Goal: Download file/media

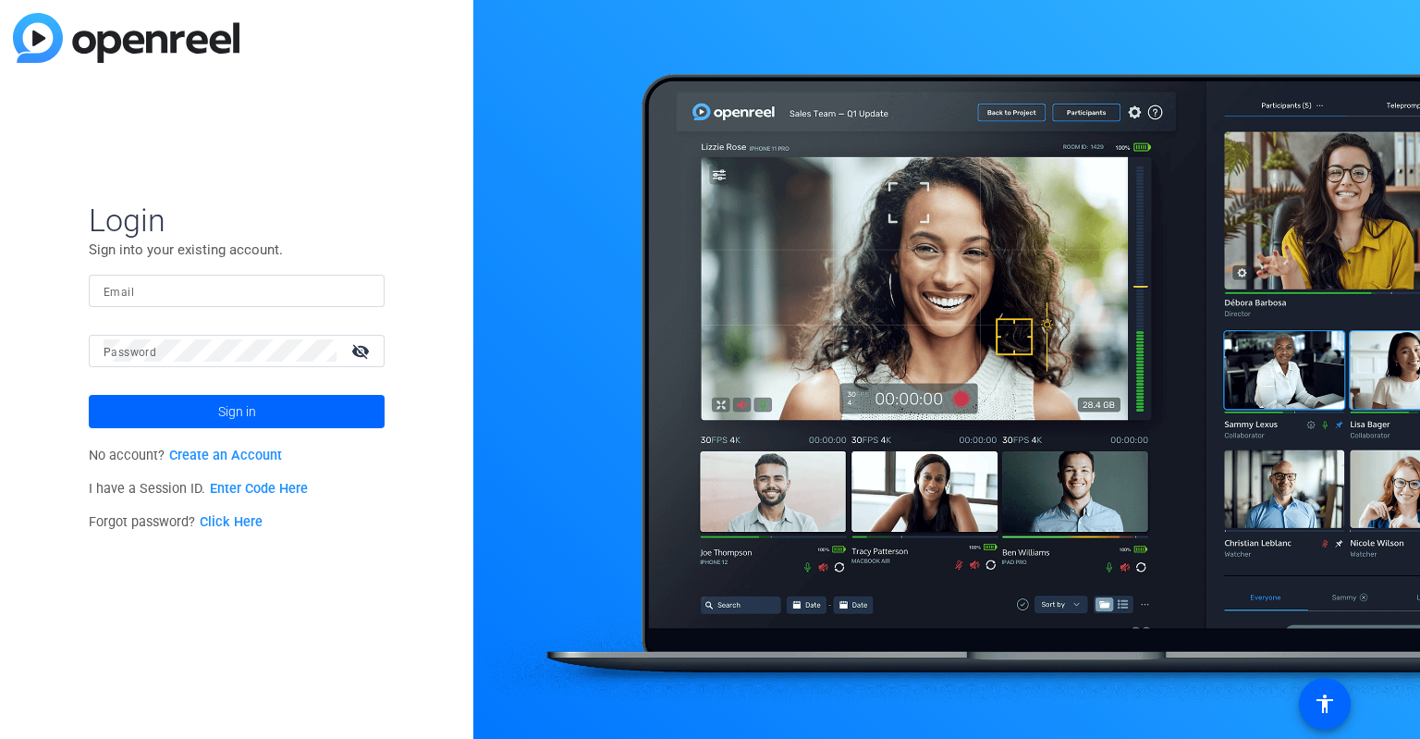
click at [243, 289] on input "Email" at bounding box center [237, 290] width 266 height 22
type input "[PERSON_NAME][DOMAIN_NAME][EMAIL_ADDRESS][DOMAIN_NAME]"
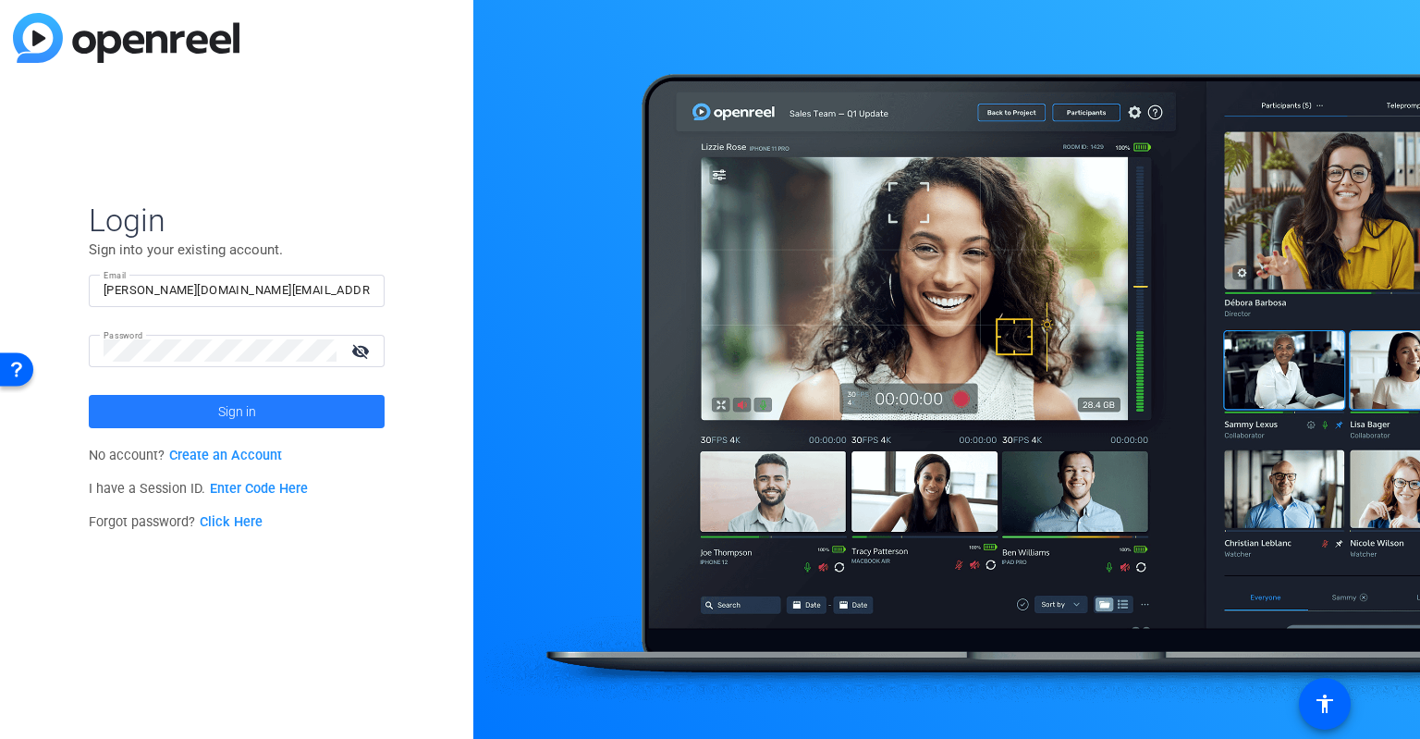
click at [212, 413] on span at bounding box center [237, 411] width 296 height 44
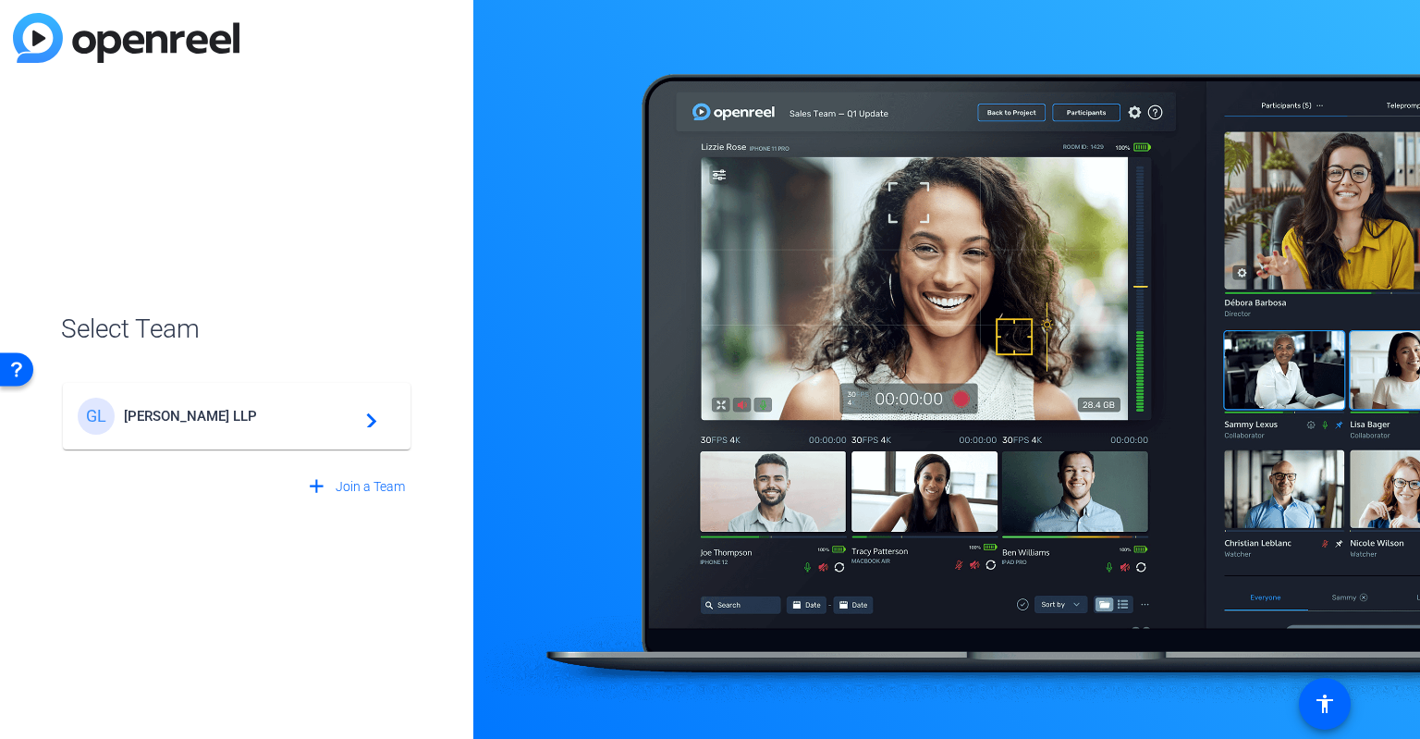
click at [374, 419] on mat-icon "navigate_next" at bounding box center [366, 416] width 22 height 22
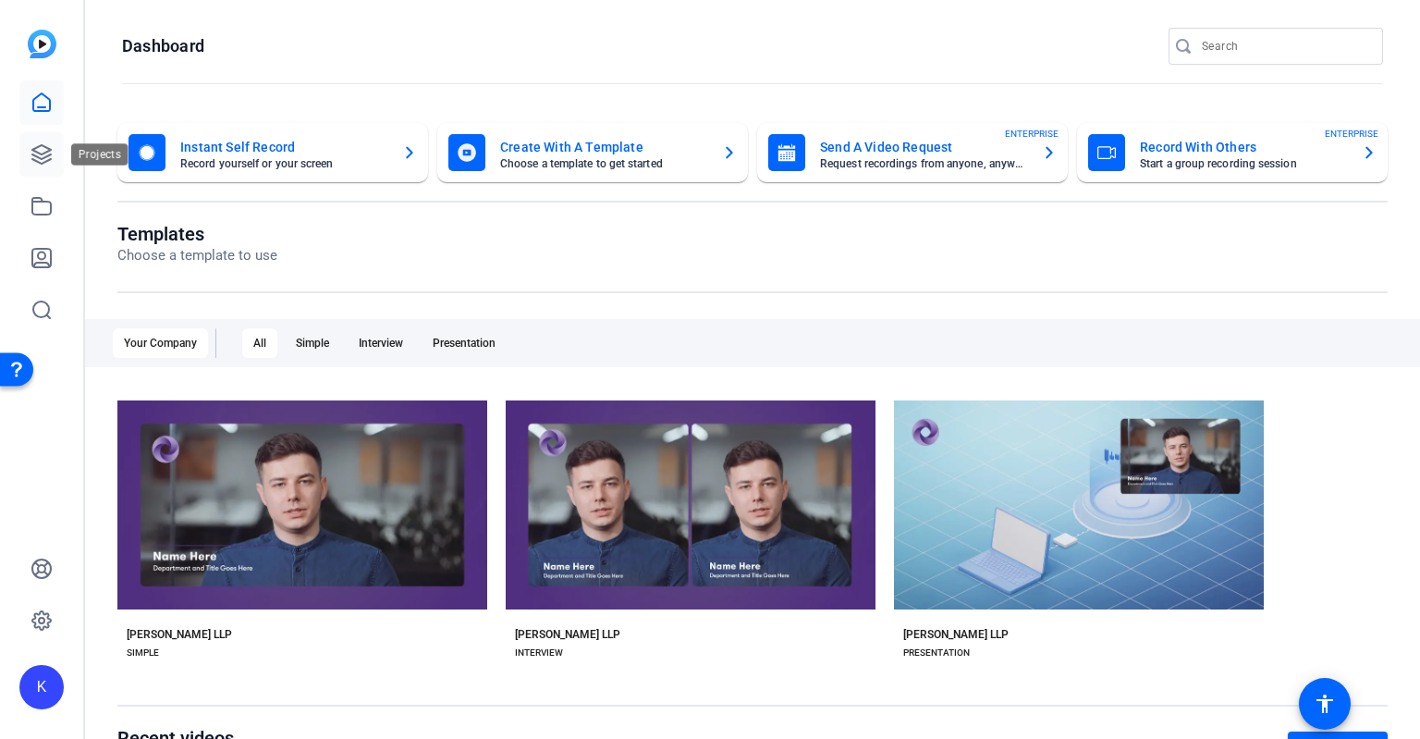
click at [33, 152] on icon at bounding box center [42, 154] width 22 height 22
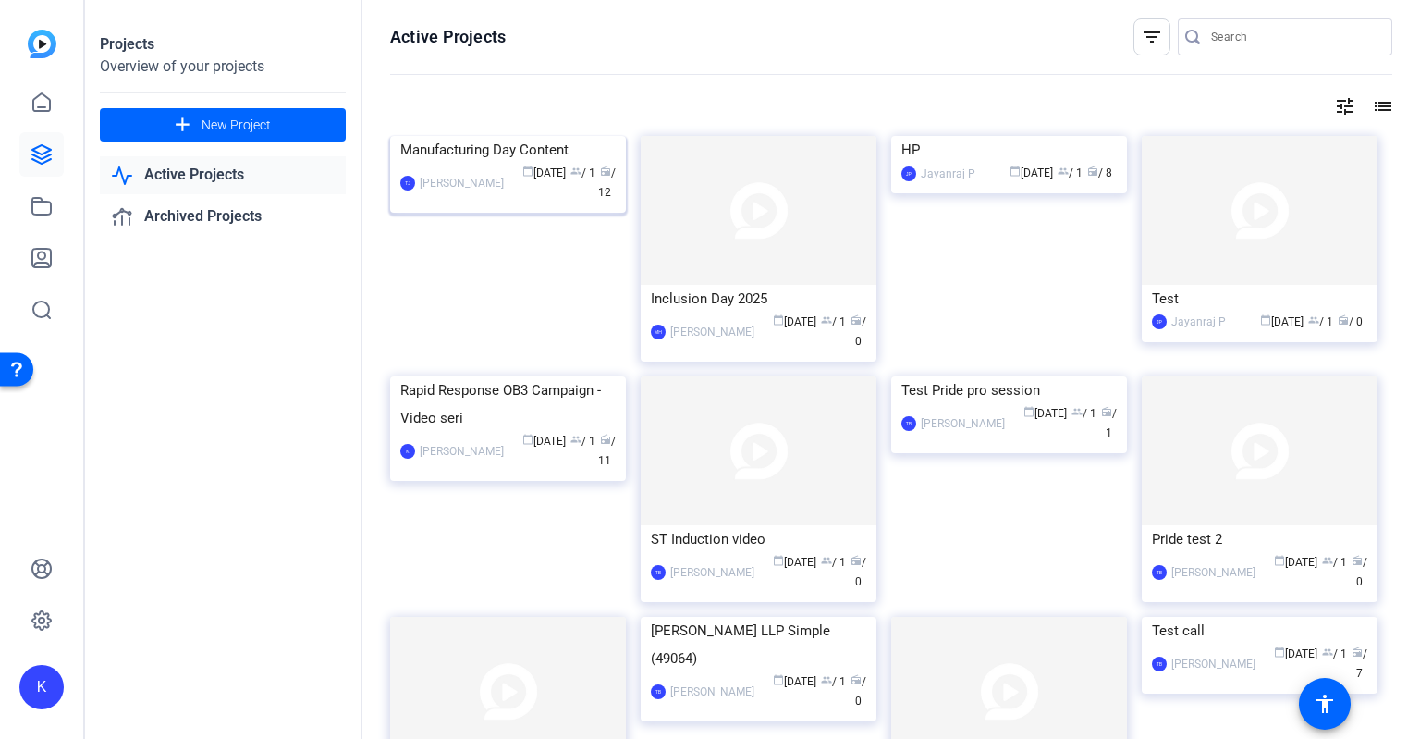
click at [548, 164] on div "Manufacturing Day Content" at bounding box center [507, 150] width 215 height 28
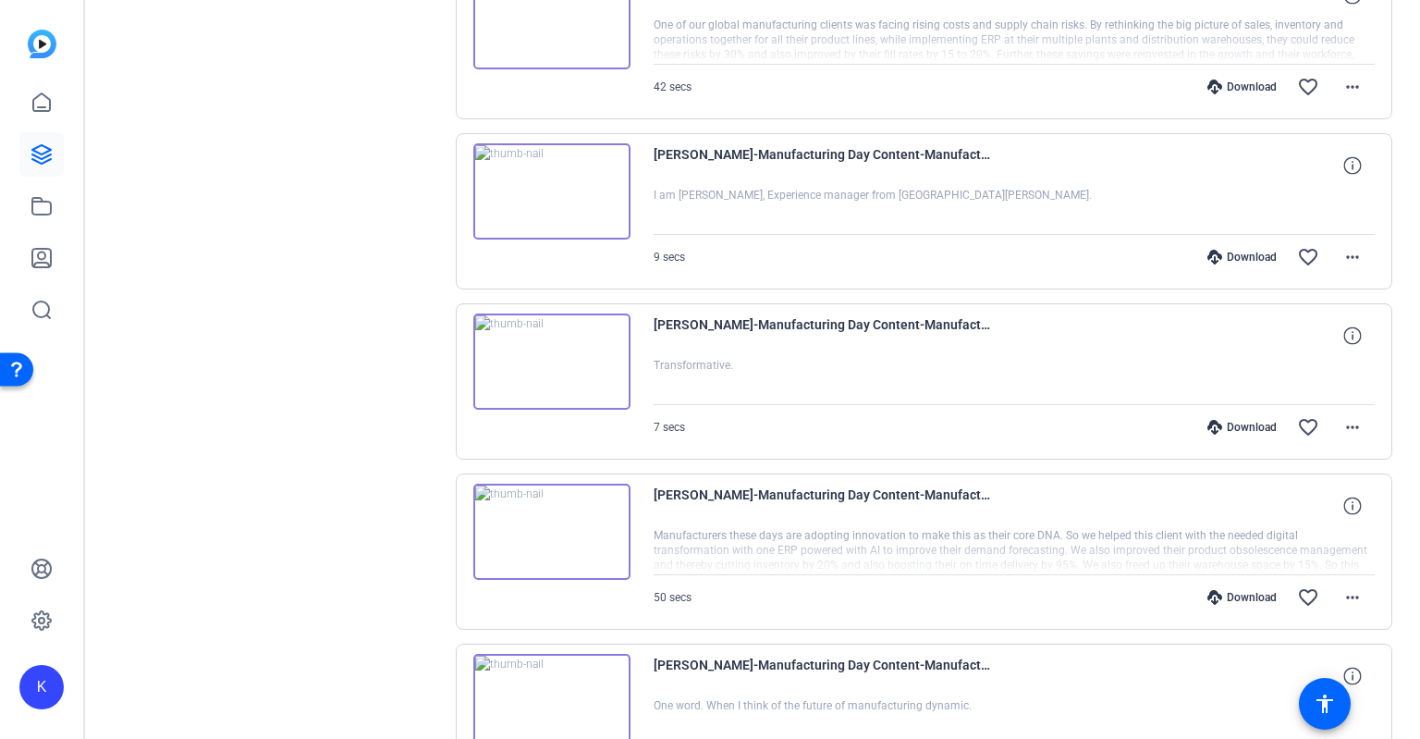
scroll to position [1465, 0]
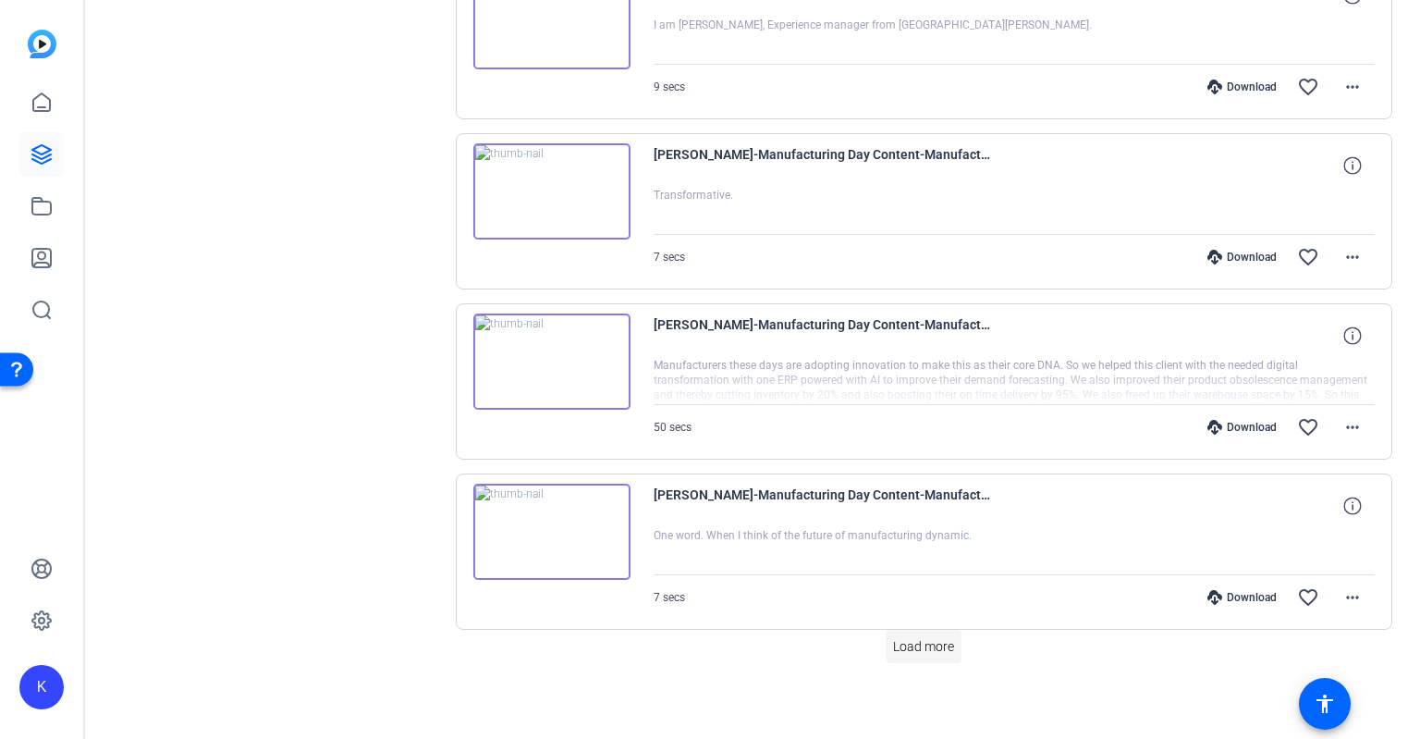
click at [914, 643] on span "Load more" at bounding box center [923, 646] width 61 height 19
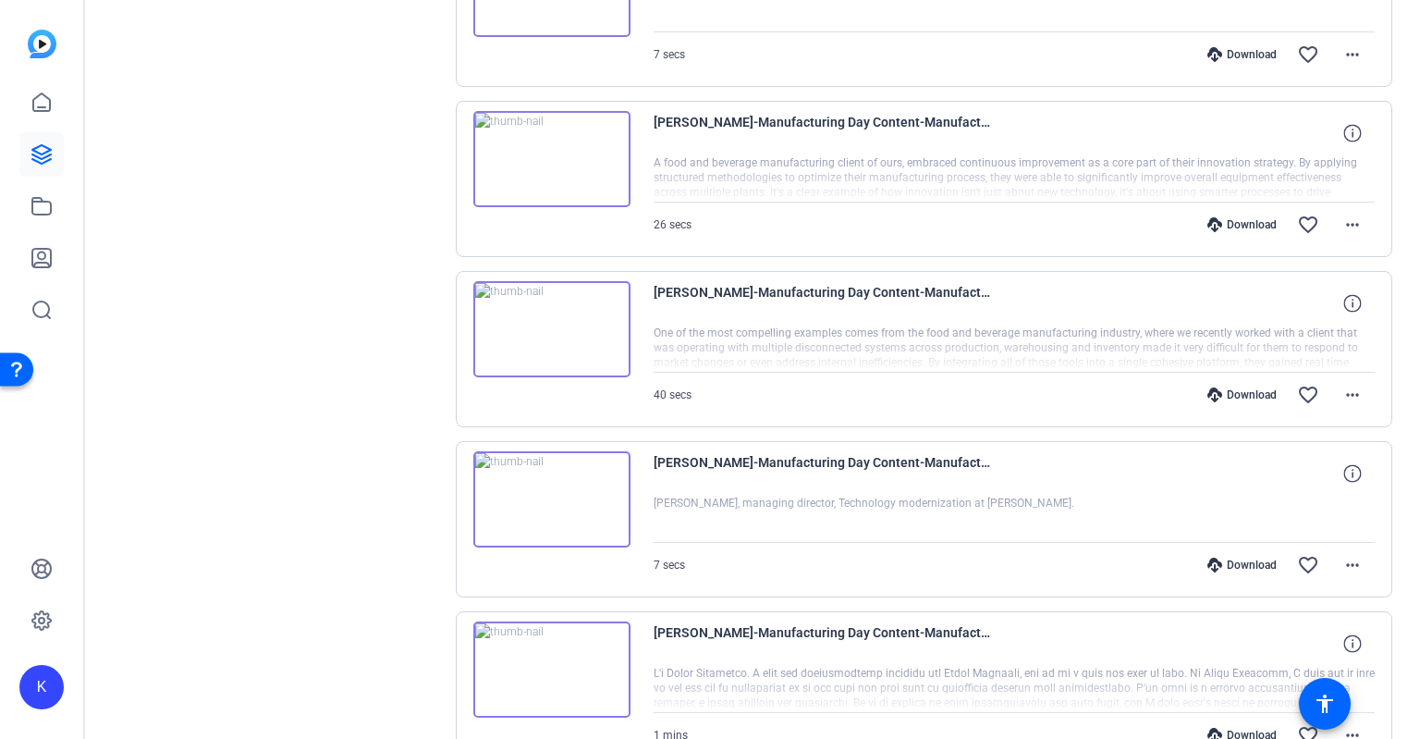
scroll to position [291, 0]
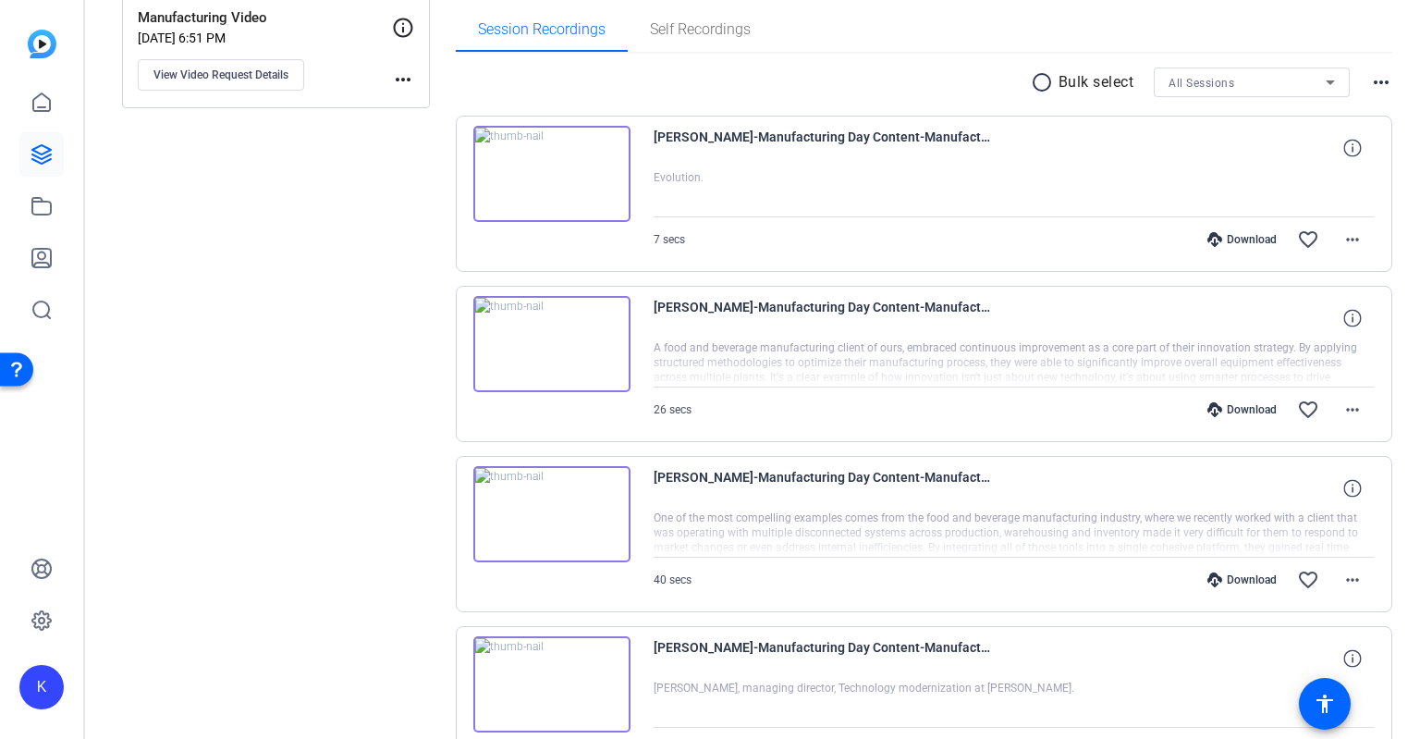
click at [1032, 84] on mat-icon "radio_button_unchecked" at bounding box center [1045, 82] width 28 height 22
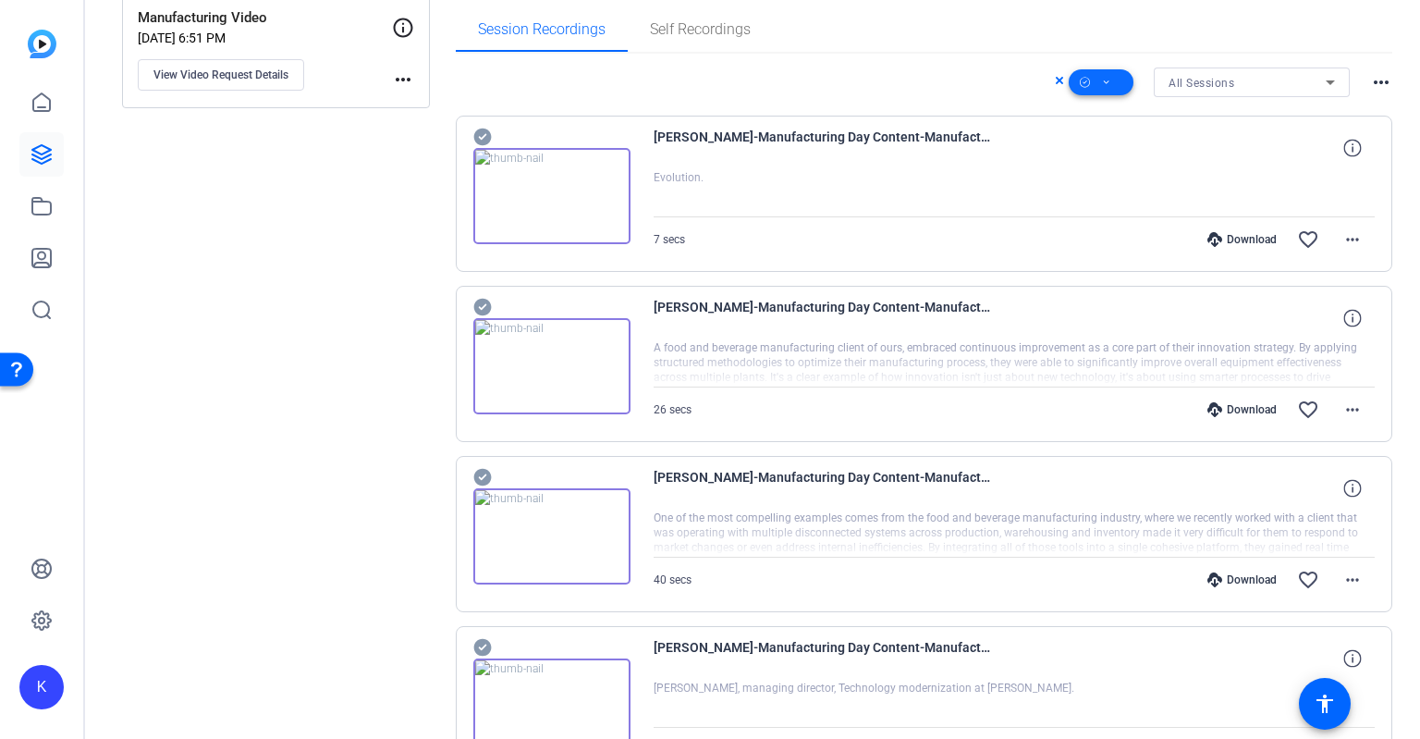
click at [1102, 83] on icon at bounding box center [1106, 82] width 9 height 23
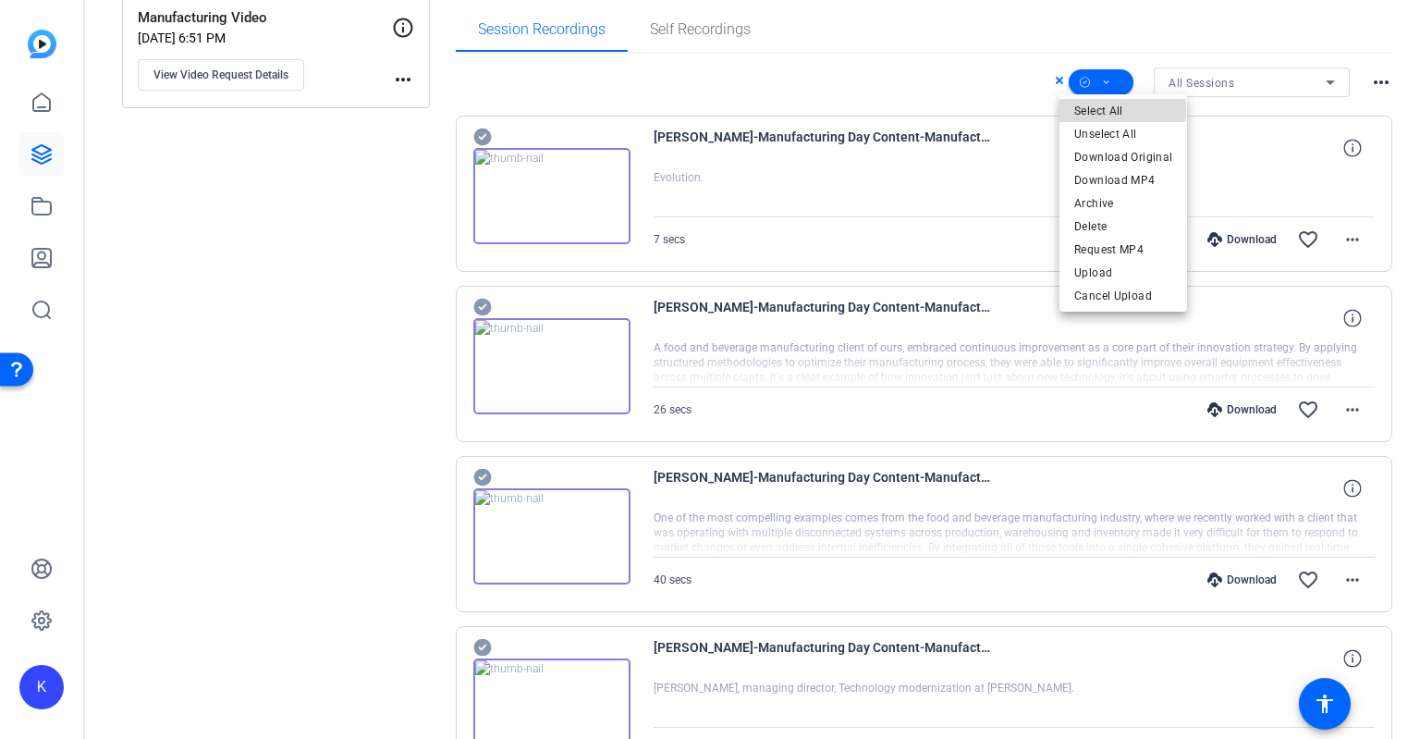
click at [1097, 107] on span "Select All" at bounding box center [1123, 111] width 98 height 22
click at [1123, 176] on span "Download MP4" at bounding box center [1123, 180] width 98 height 22
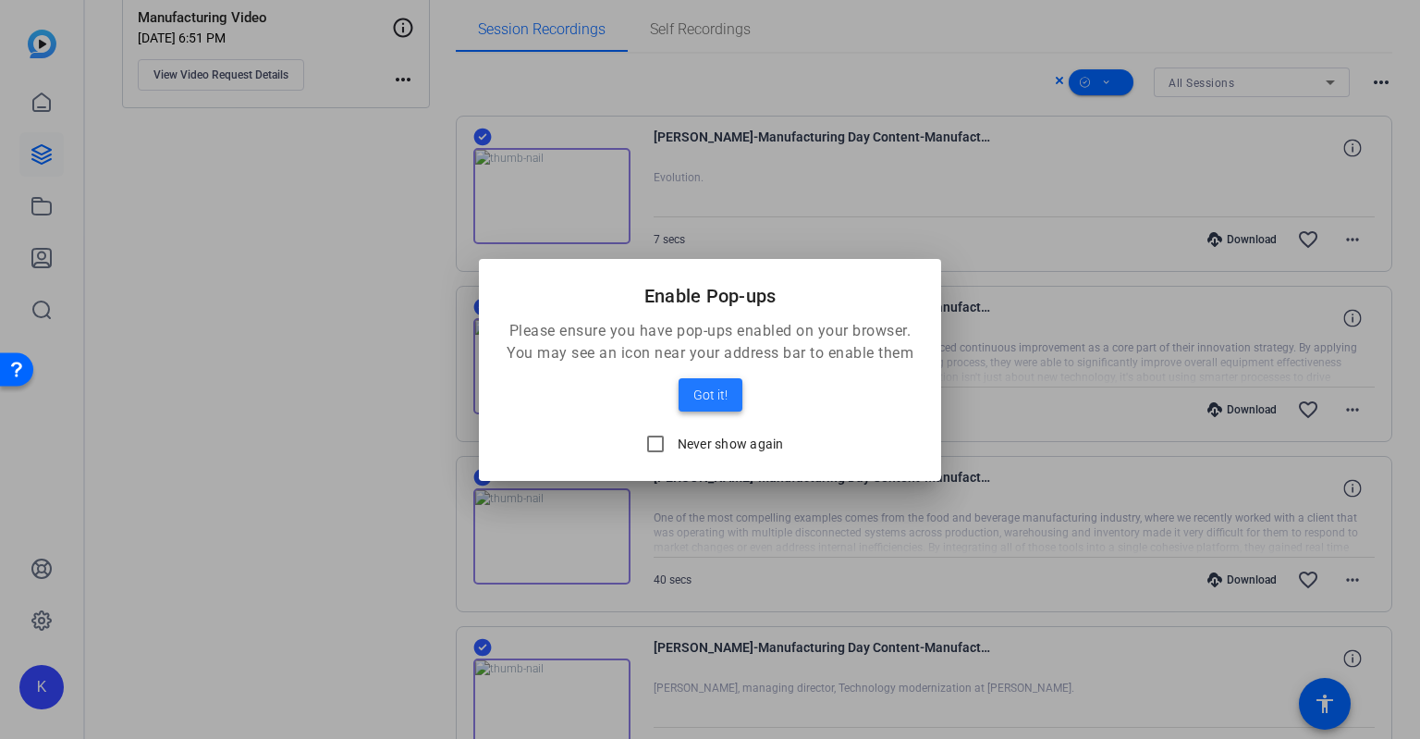
click at [706, 398] on span "Got it!" at bounding box center [711, 395] width 34 height 22
